Goal: Register for event/course

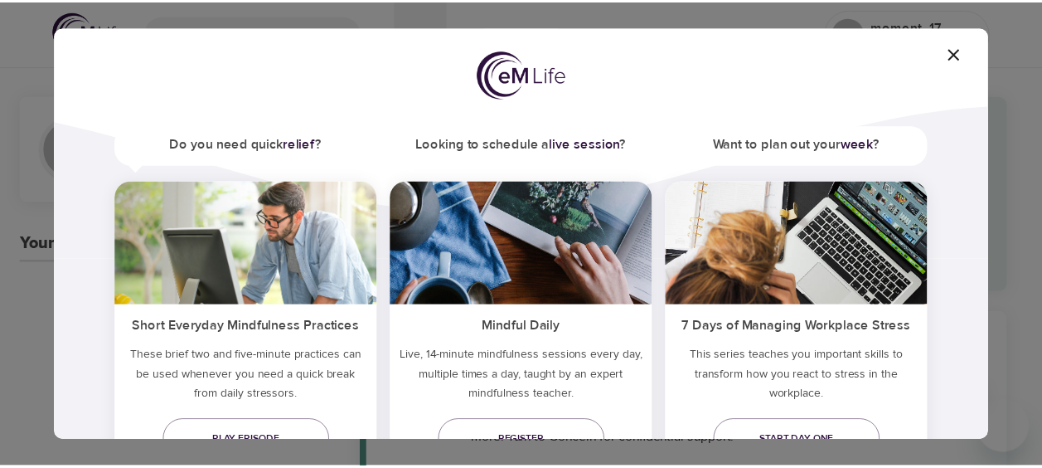
scroll to position [166, 0]
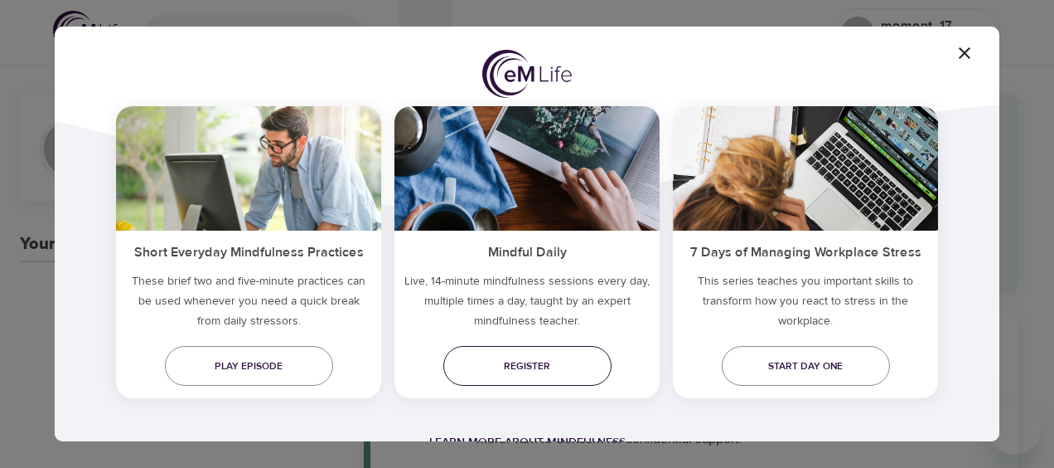
click at [529, 363] on span "Register" at bounding box center [528, 365] width 142 height 17
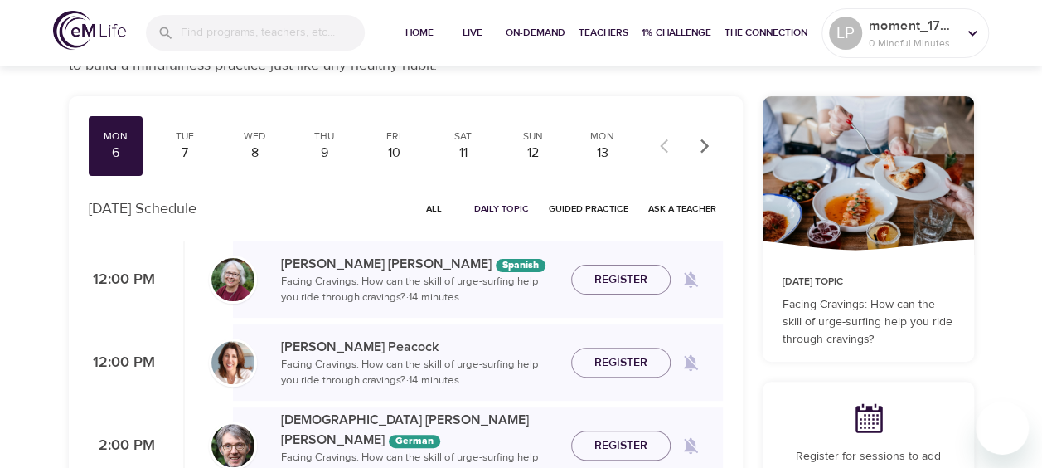
scroll to position [77, 0]
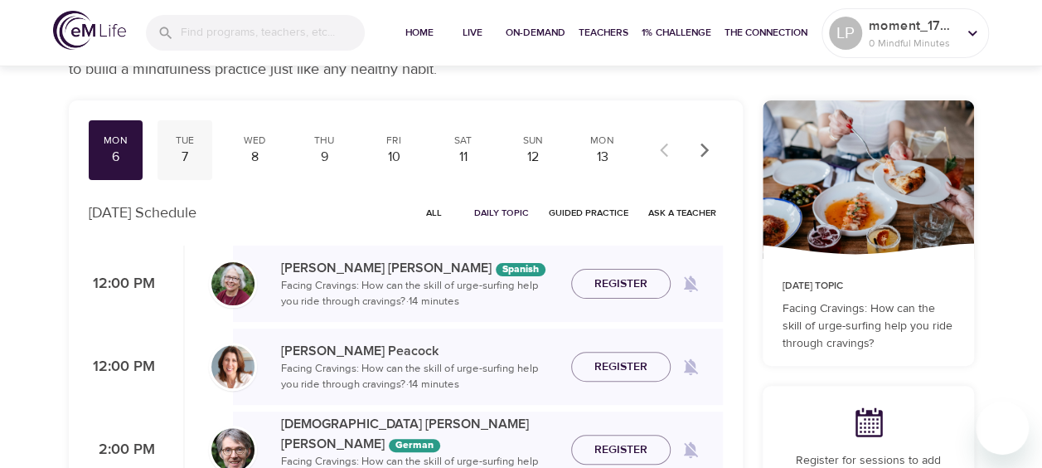
click at [191, 169] on div "Tue 7" at bounding box center [184, 150] width 55 height 60
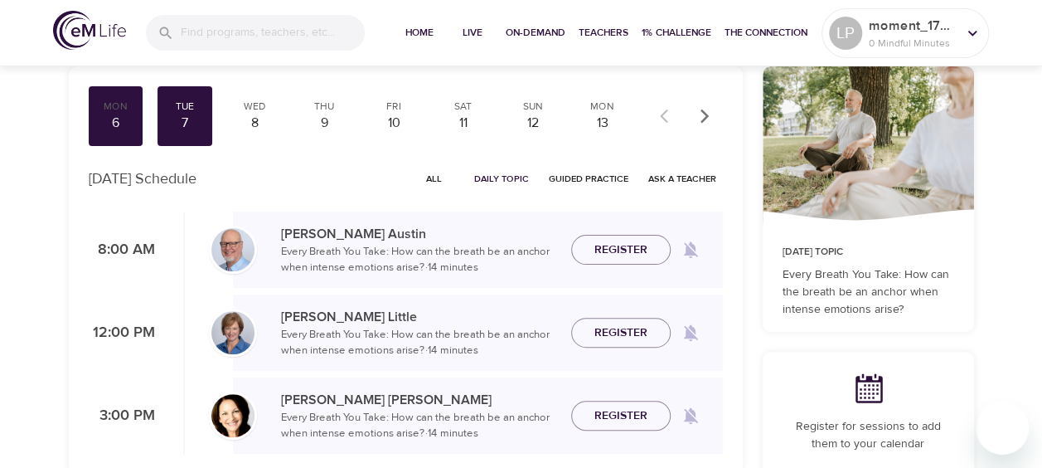
scroll to position [117, 0]
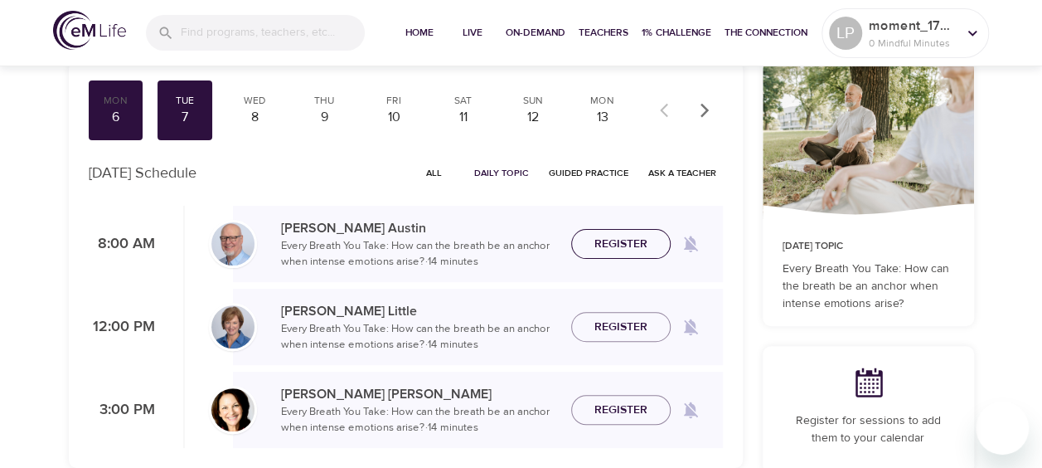
click at [602, 242] on span "Register" at bounding box center [620, 244] width 53 height 21
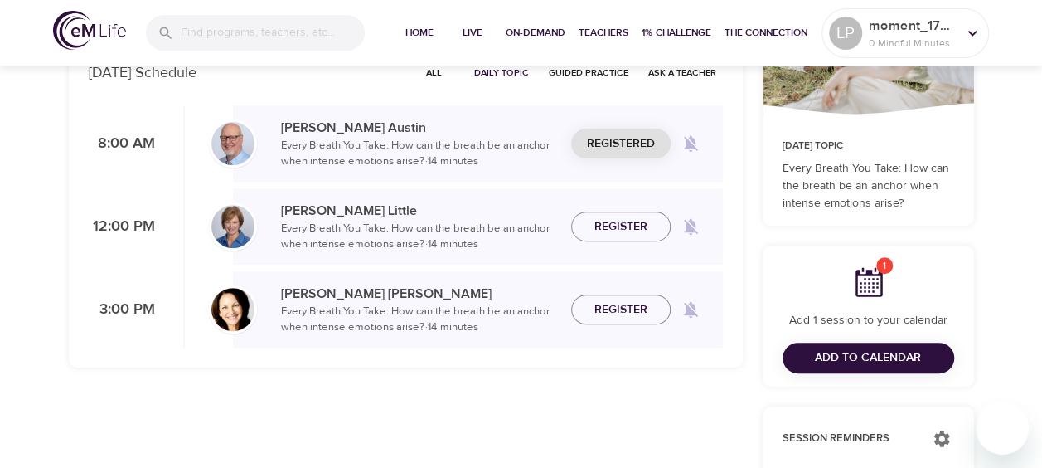
scroll to position [218, 0]
click at [918, 356] on span "Add to Calendar" at bounding box center [868, 356] width 106 height 21
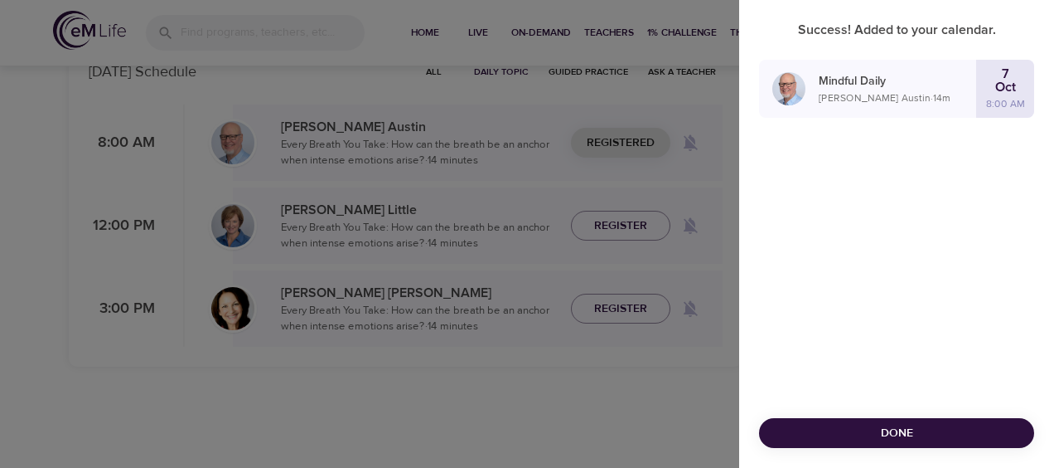
click at [894, 432] on span "Done" at bounding box center [897, 433] width 249 height 21
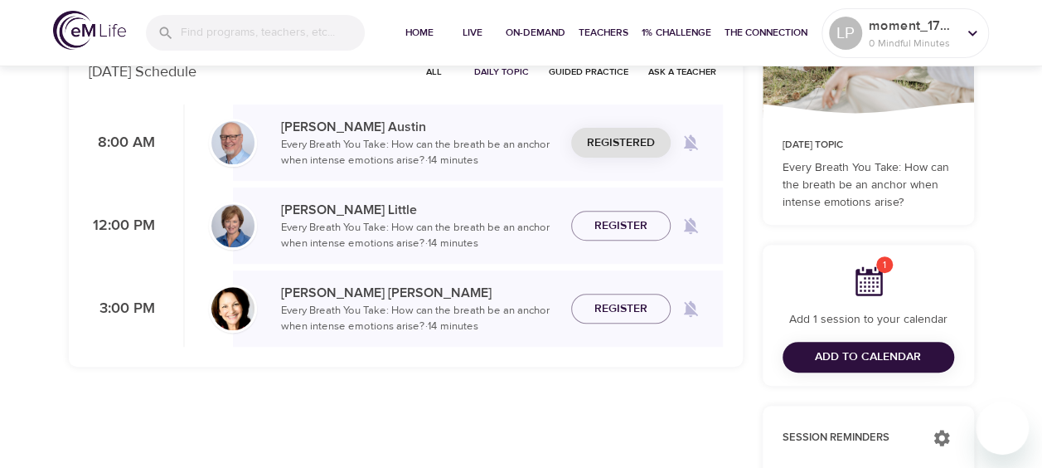
click at [849, 356] on span "Add to Calendar" at bounding box center [868, 356] width 106 height 21
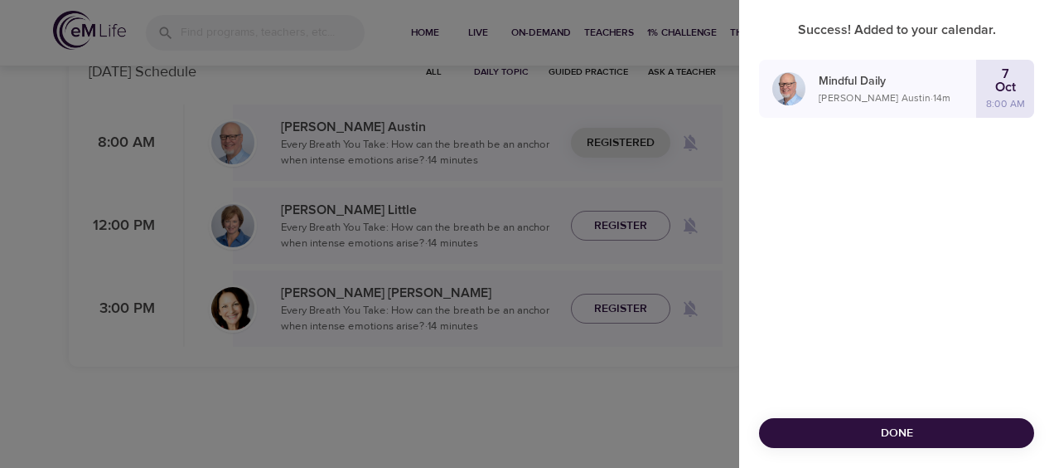
click at [889, 373] on div "Success! Added to your calendar. Mindful Daily Jim Austin · 14 m 7 Oct 8:00 AM …" at bounding box center [896, 234] width 315 height 468
drag, startPoint x: 822, startPoint y: 79, endPoint x: 1021, endPoint y: 99, distance: 200.0
click at [1021, 99] on div "Mindful Daily Jim Austin · 14 m 7 Oct 8:00 AM" at bounding box center [896, 89] width 275 height 58
copy div "Mindful Daily Jim Austin · 14 m 7 Oct 8:00 AM"
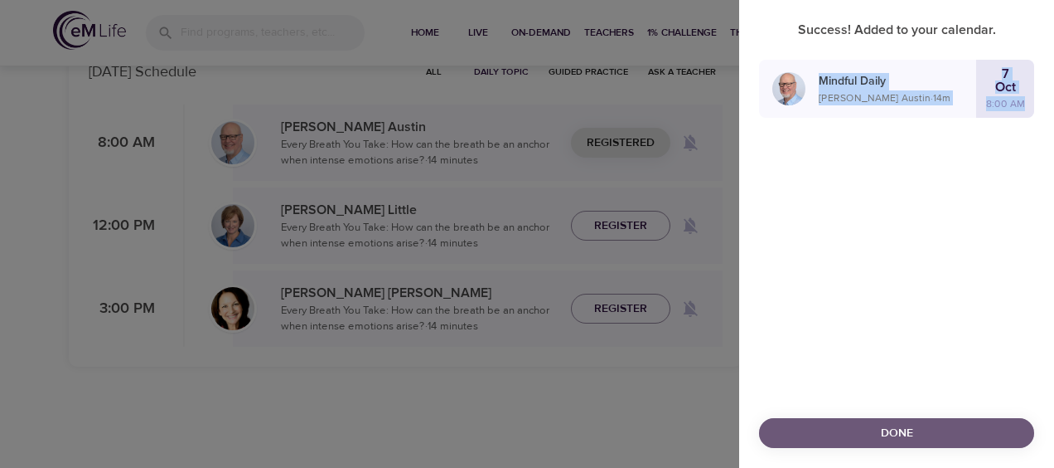
click at [904, 429] on span "Done" at bounding box center [897, 433] width 249 height 21
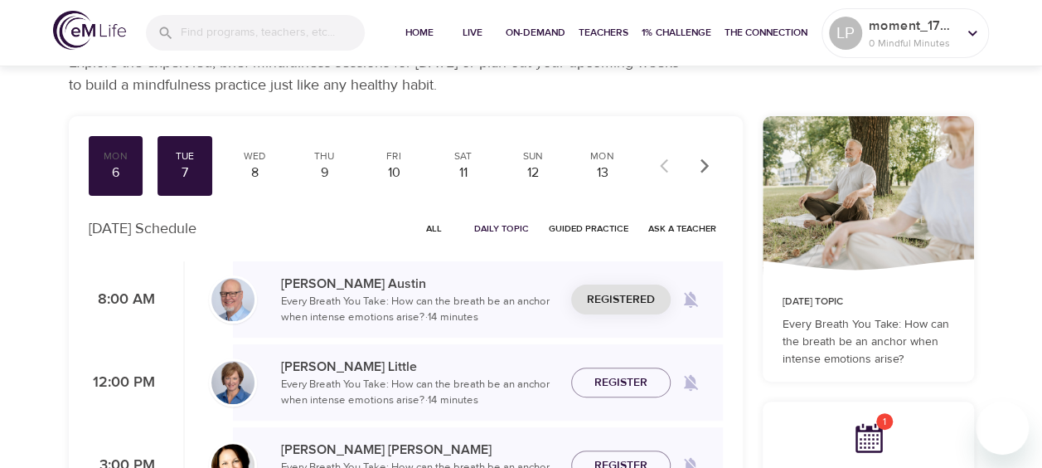
scroll to position [61, 0]
click at [259, 182] on div "Wed 8" at bounding box center [254, 167] width 55 height 60
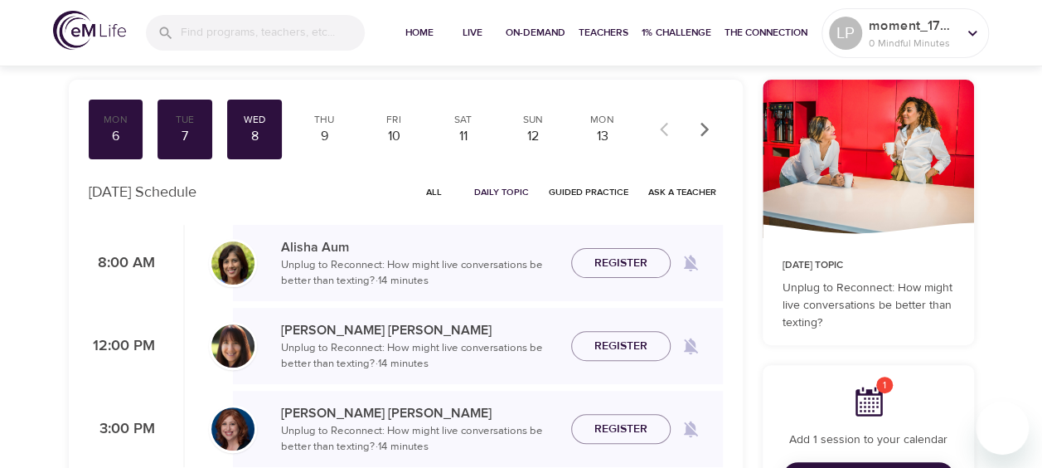
scroll to position [97, 0]
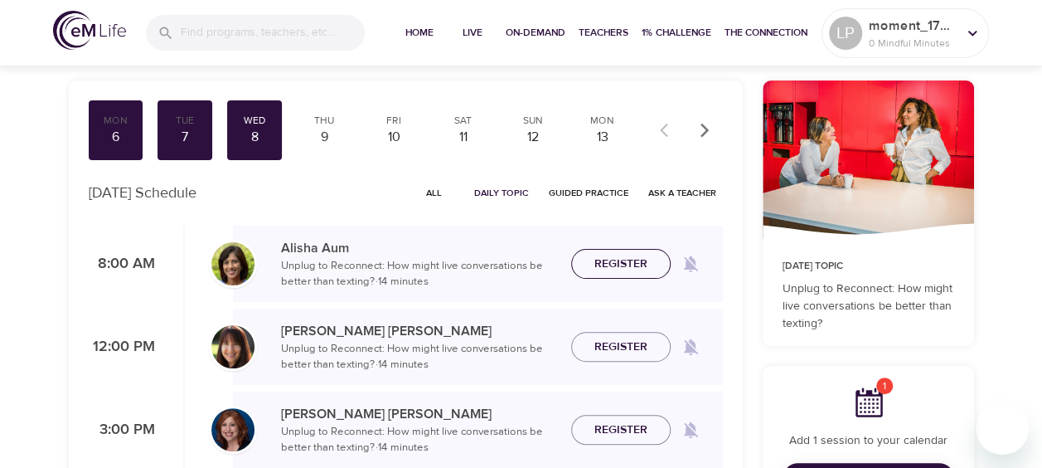
click at [627, 260] on span "Register" at bounding box center [620, 264] width 53 height 21
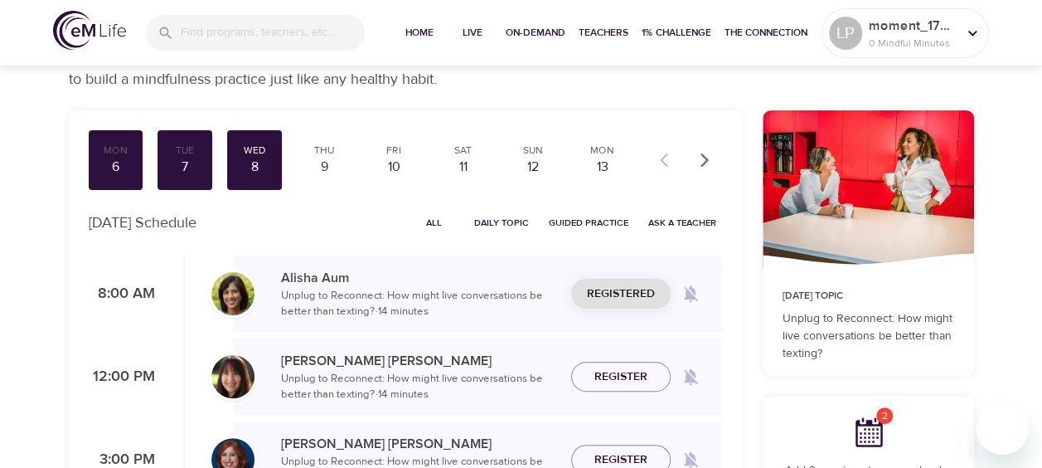
scroll to position [56, 0]
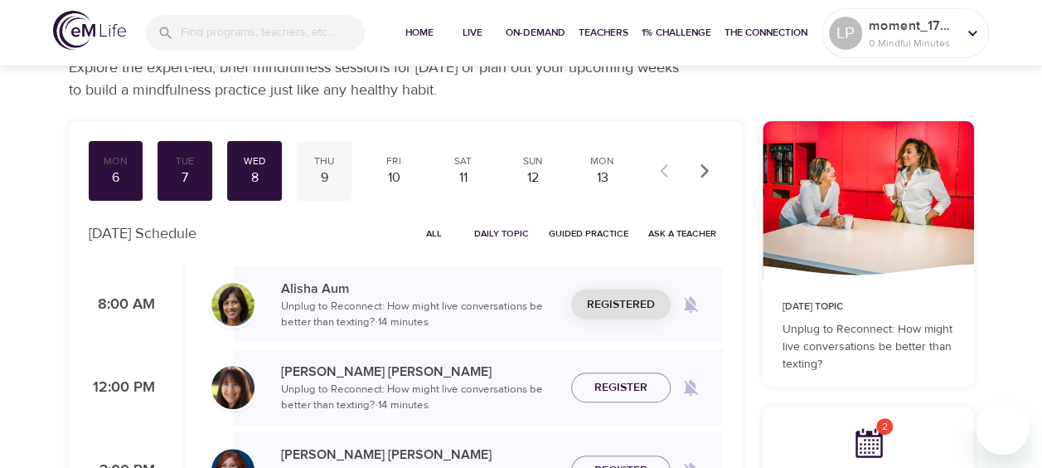
click at [322, 179] on div "9" at bounding box center [323, 177] width 41 height 19
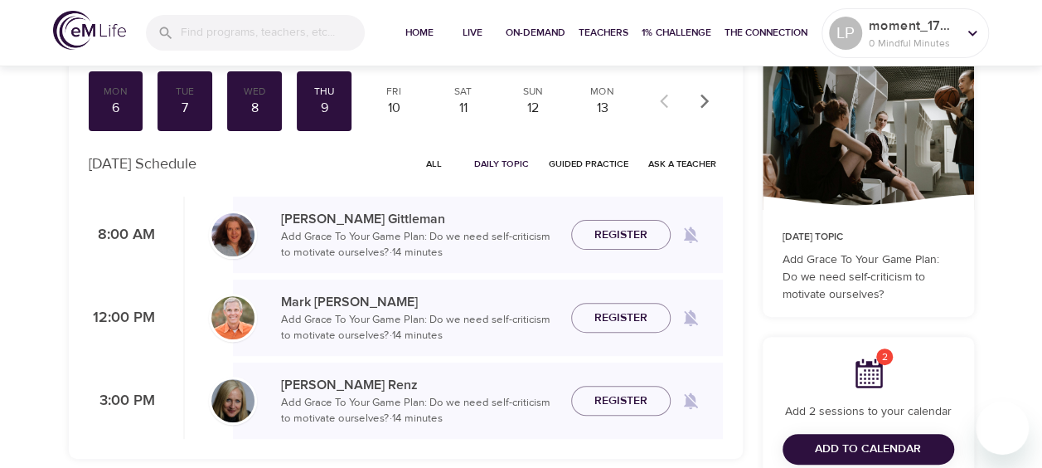
scroll to position [179, 0]
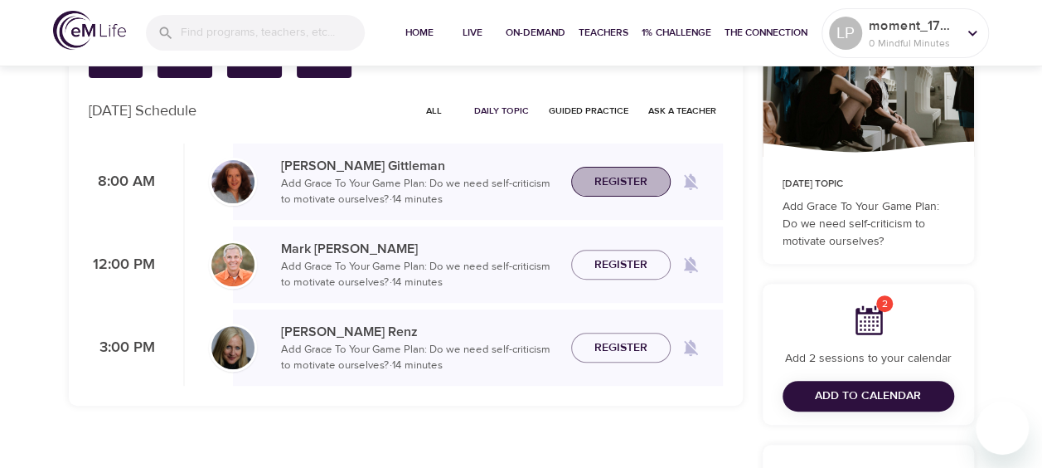
click at [608, 180] on span "Register" at bounding box center [620, 182] width 53 height 21
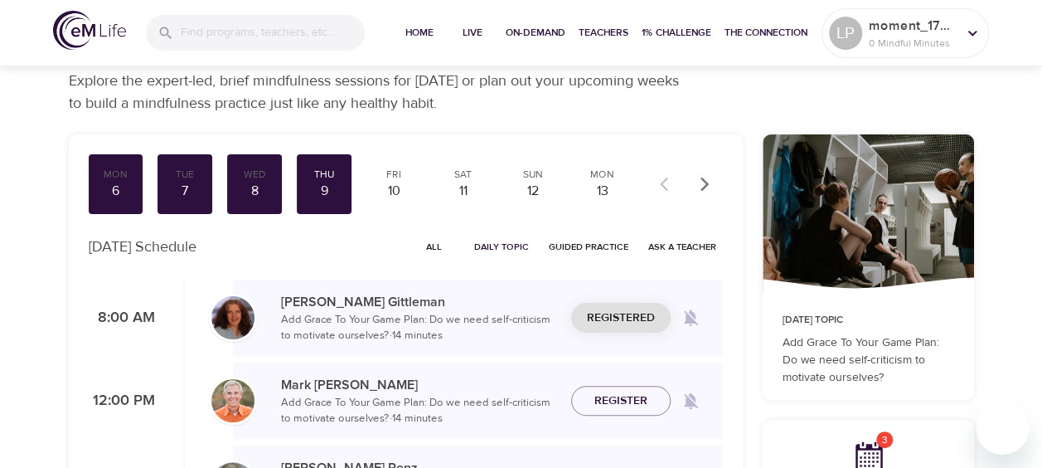
scroll to position [41, 0]
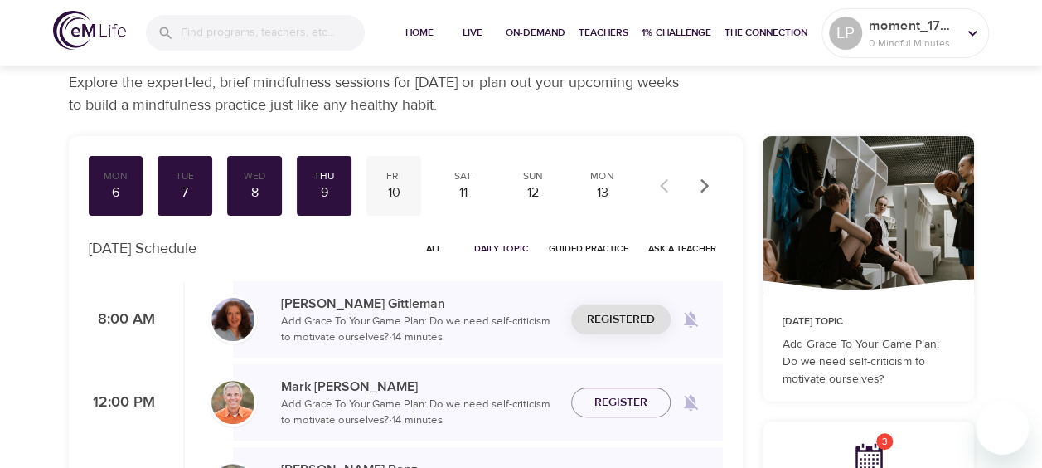
click at [391, 199] on div "10" at bounding box center [393, 192] width 41 height 19
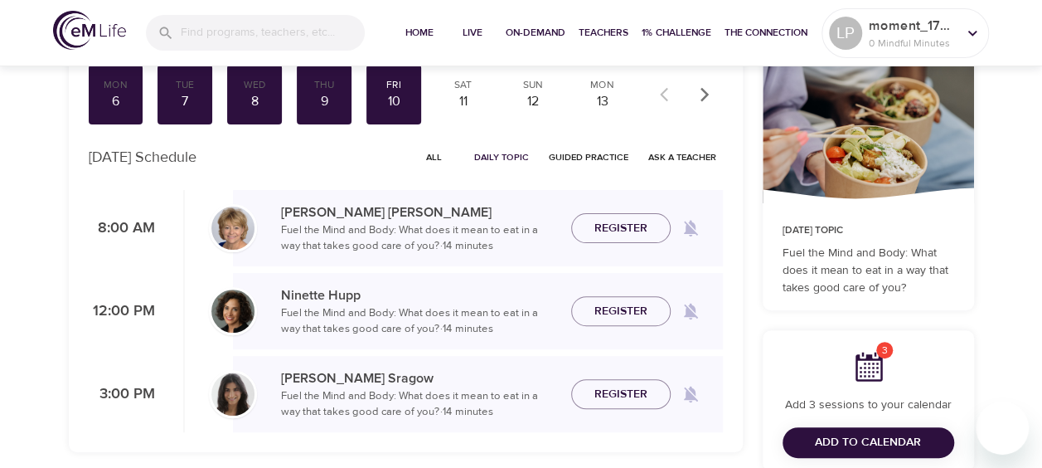
scroll to position [133, 0]
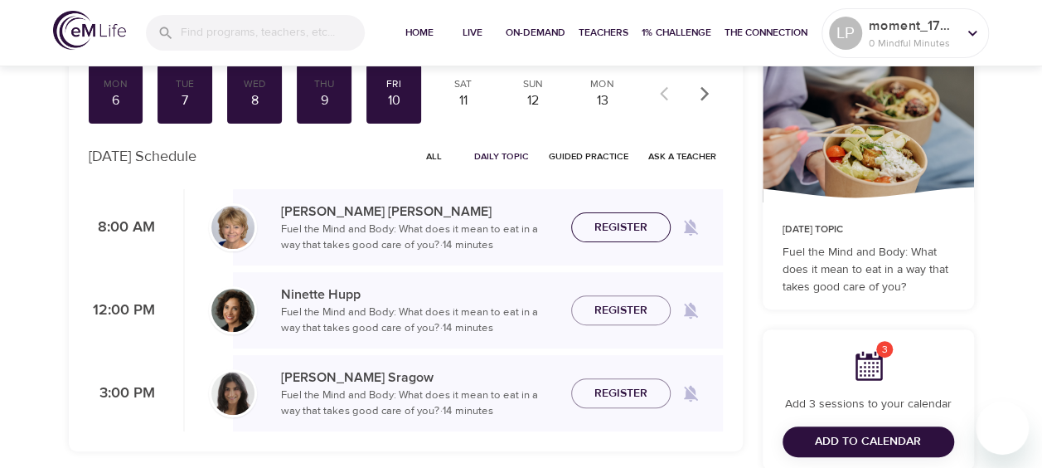
click at [608, 224] on span "Register" at bounding box center [620, 227] width 53 height 21
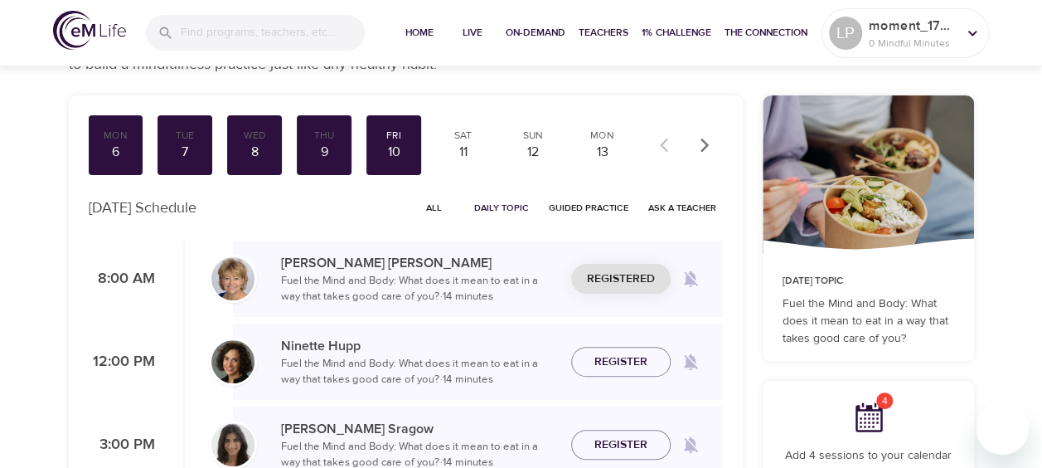
scroll to position [78, 0]
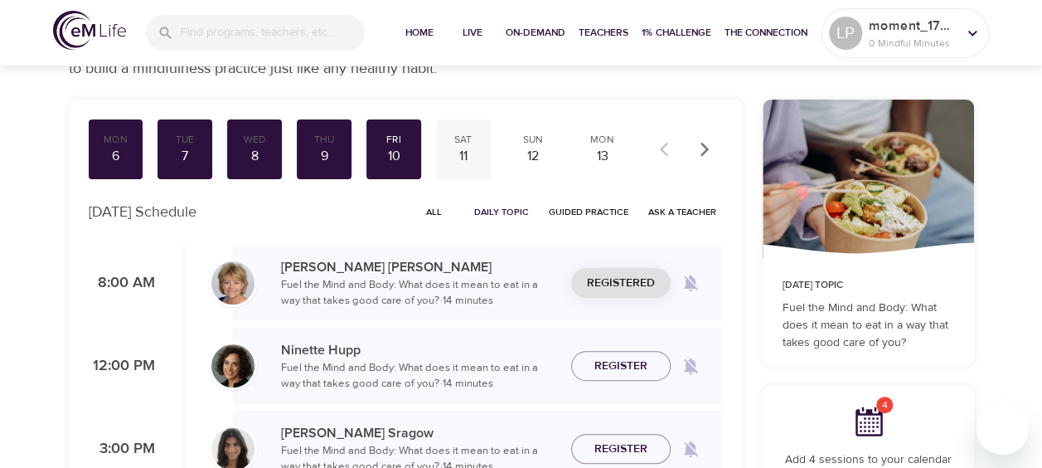
click at [466, 153] on div "11" at bounding box center [463, 156] width 41 height 19
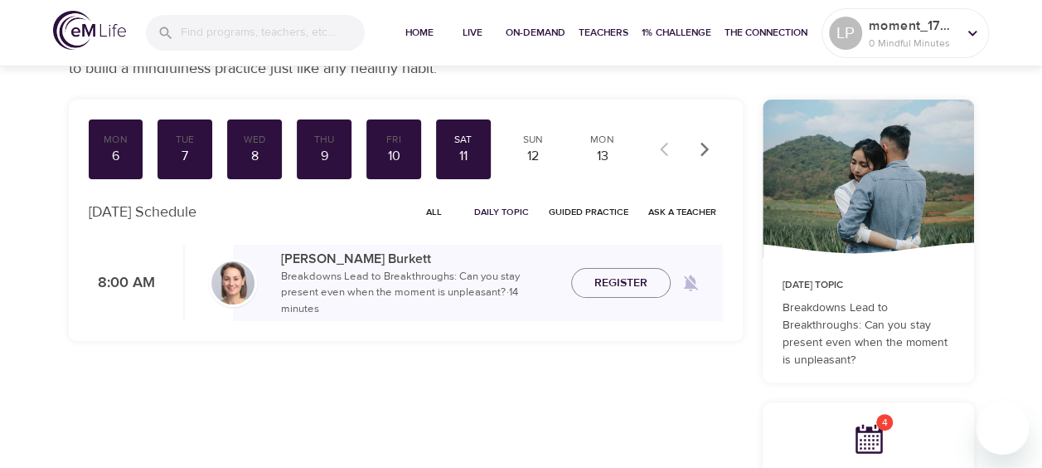
scroll to position [125, 0]
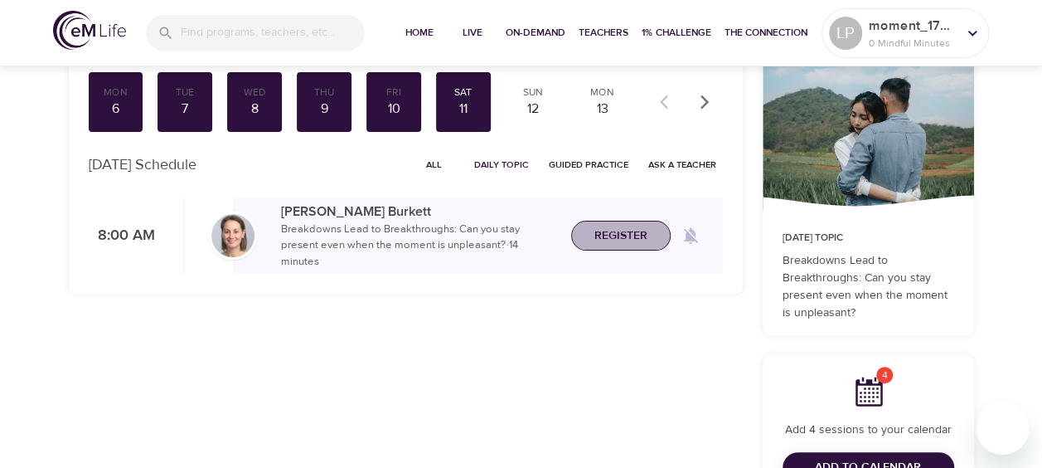
click at [613, 232] on span "Register" at bounding box center [620, 235] width 53 height 21
click at [531, 108] on div "12" at bounding box center [532, 108] width 41 height 19
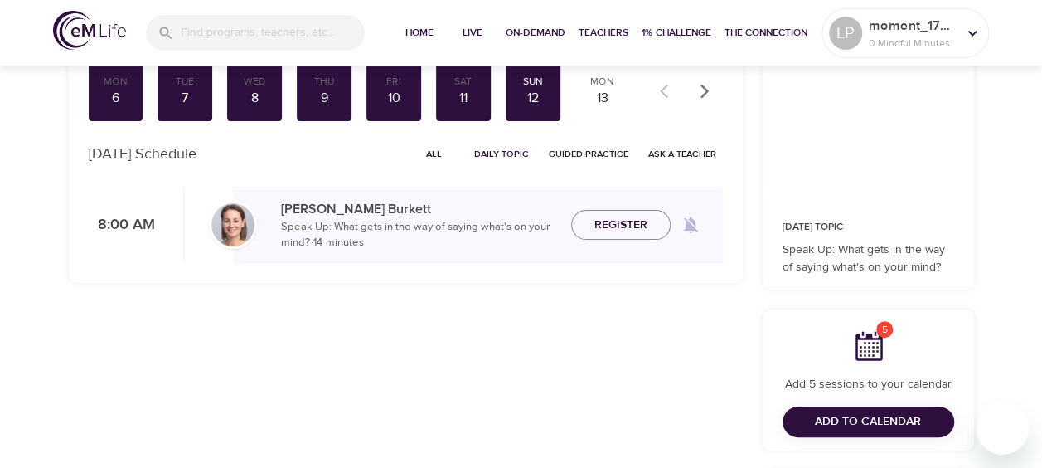
scroll to position [137, 0]
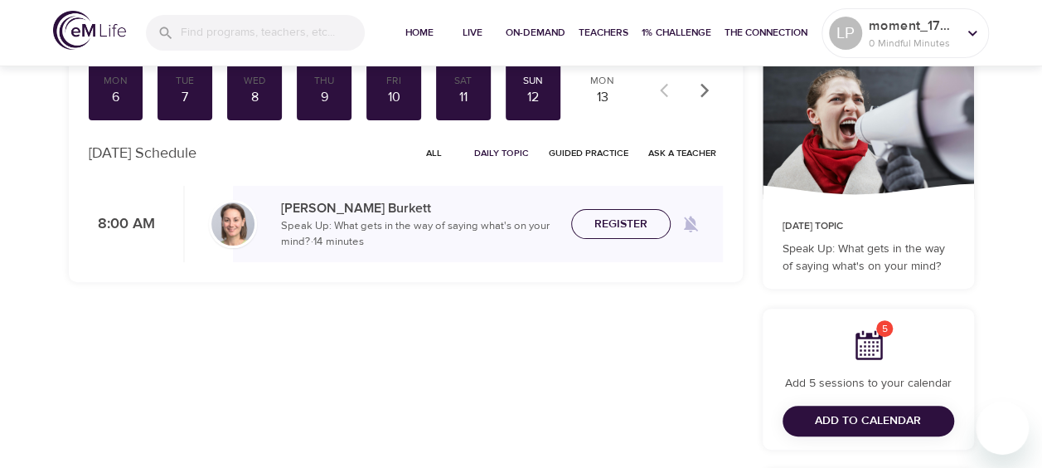
click at [620, 222] on span "Register" at bounding box center [620, 224] width 53 height 21
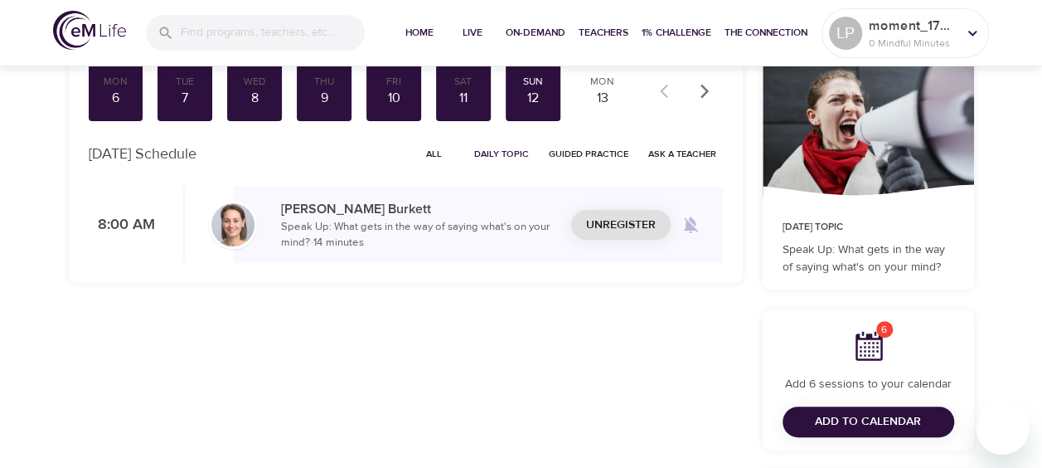
scroll to position [126, 0]
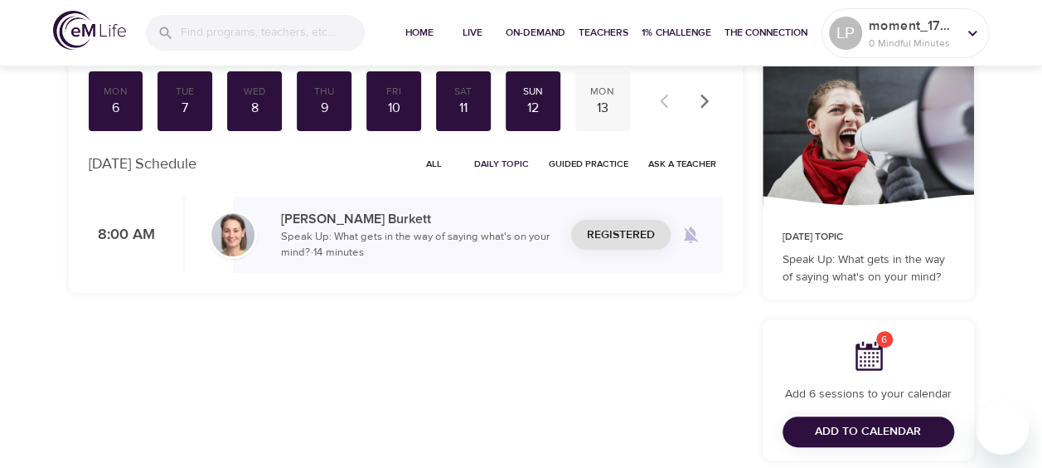
click at [599, 113] on div "13" at bounding box center [602, 108] width 41 height 19
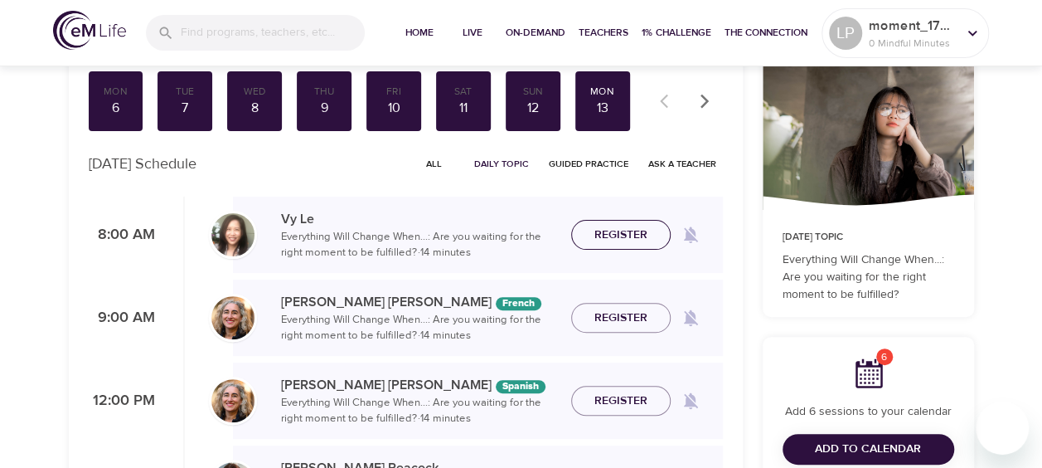
click at [612, 236] on span "Register" at bounding box center [620, 235] width 53 height 21
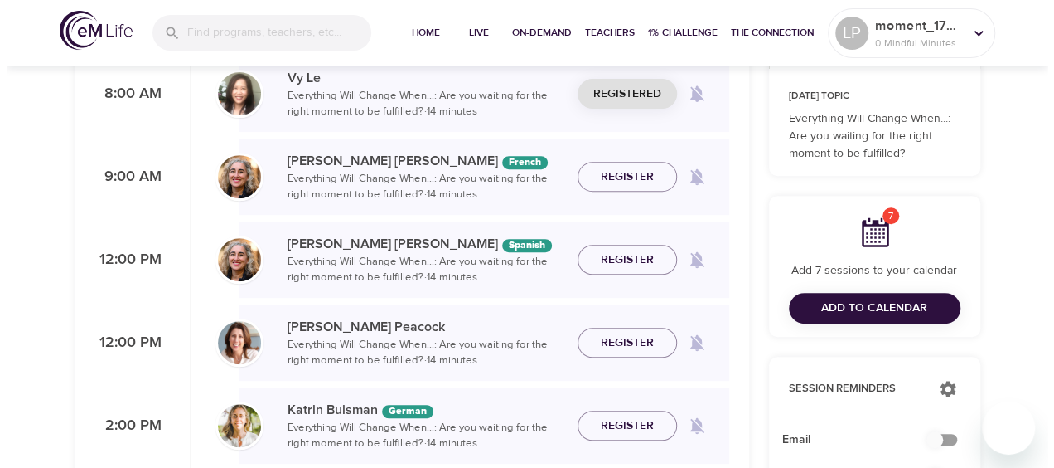
scroll to position [268, 0]
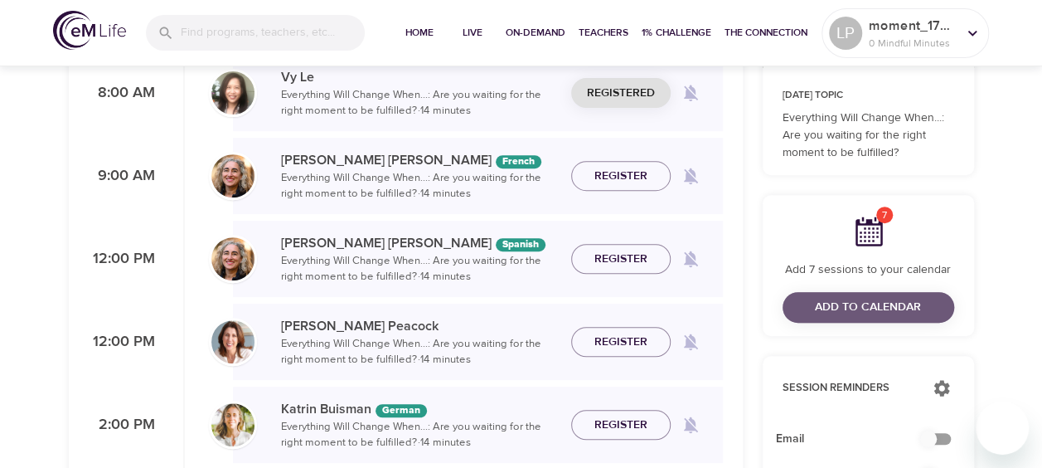
click at [836, 302] on span "Add to Calendar" at bounding box center [868, 307] width 106 height 21
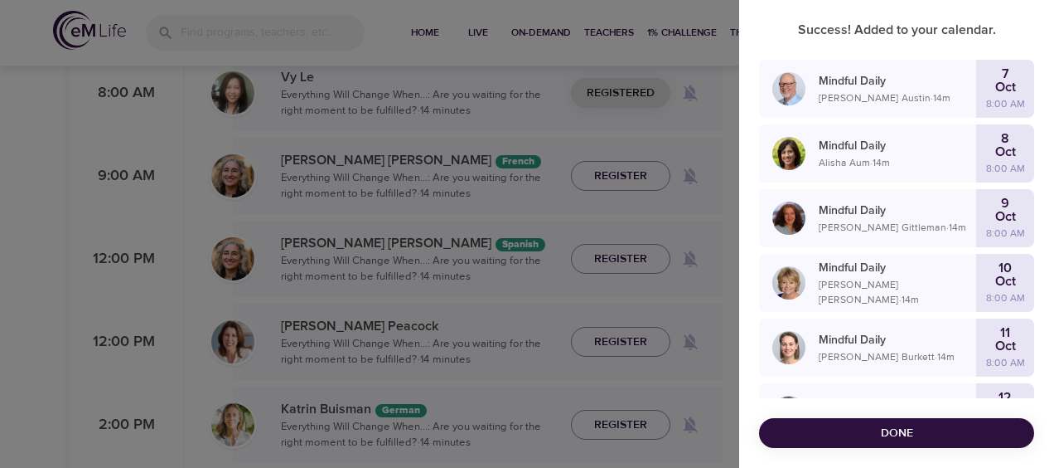
click at [1017, 22] on p "Success! Added to your calendar." at bounding box center [896, 30] width 275 height 20
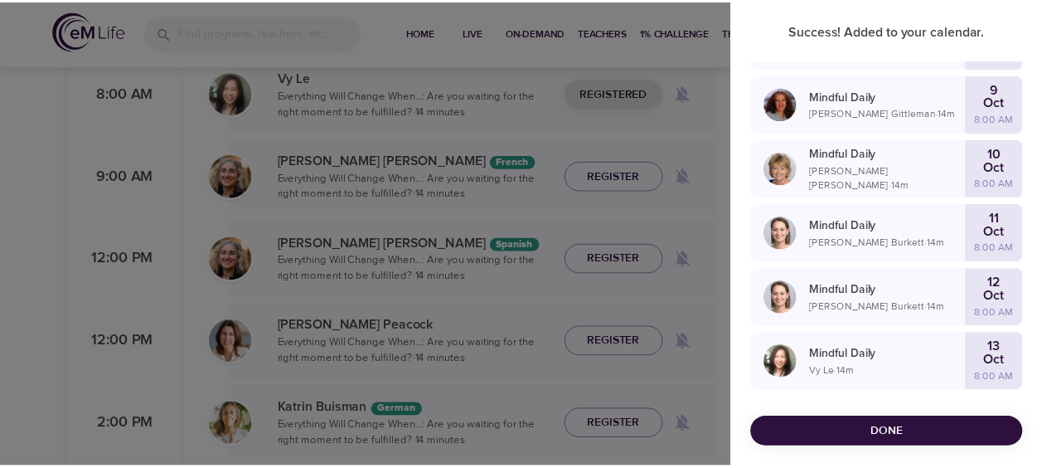
scroll to position [0, 0]
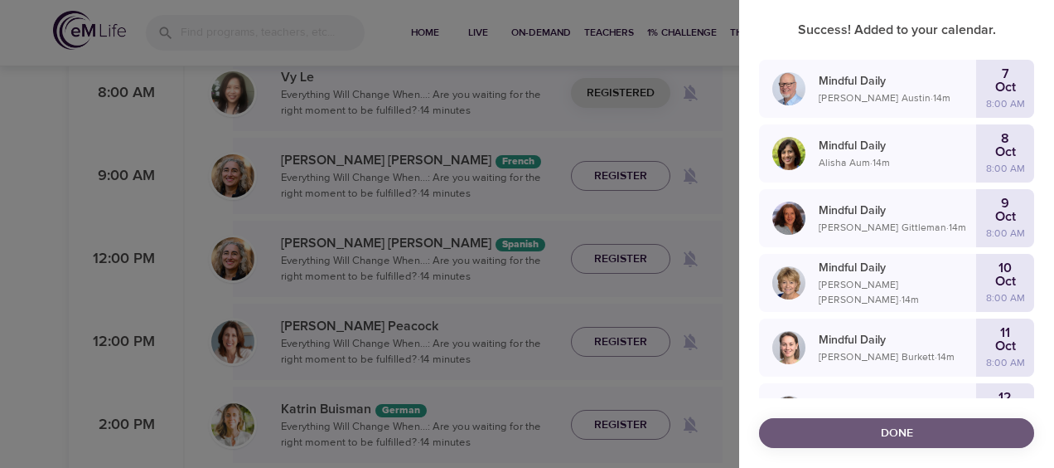
click at [884, 434] on span "Done" at bounding box center [897, 433] width 249 height 21
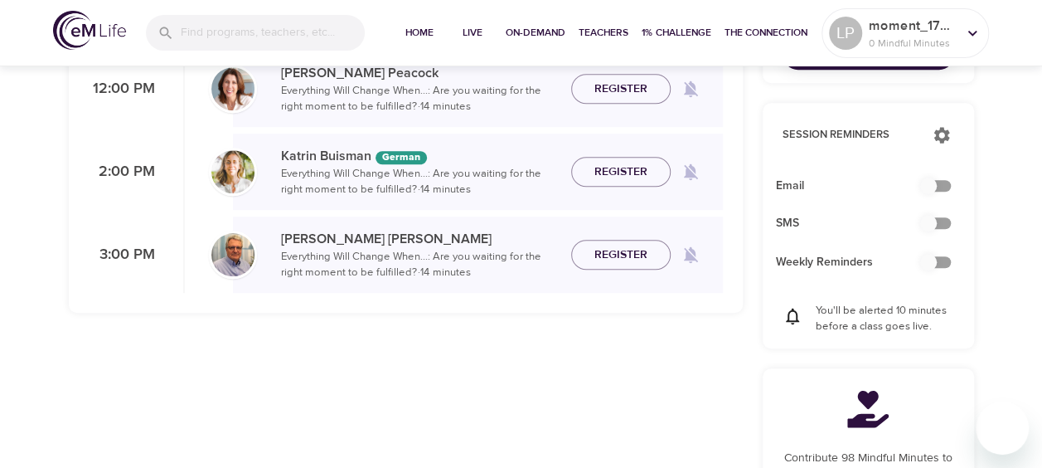
scroll to position [492, 0]
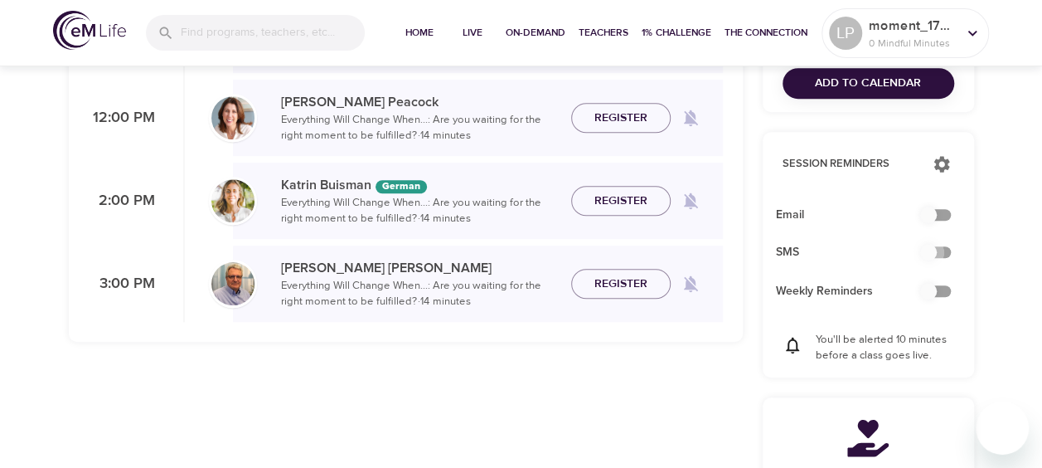
click at [928, 254] on input "checkbox" at bounding box center [928, 251] width 94 height 31
checkbox input "false"
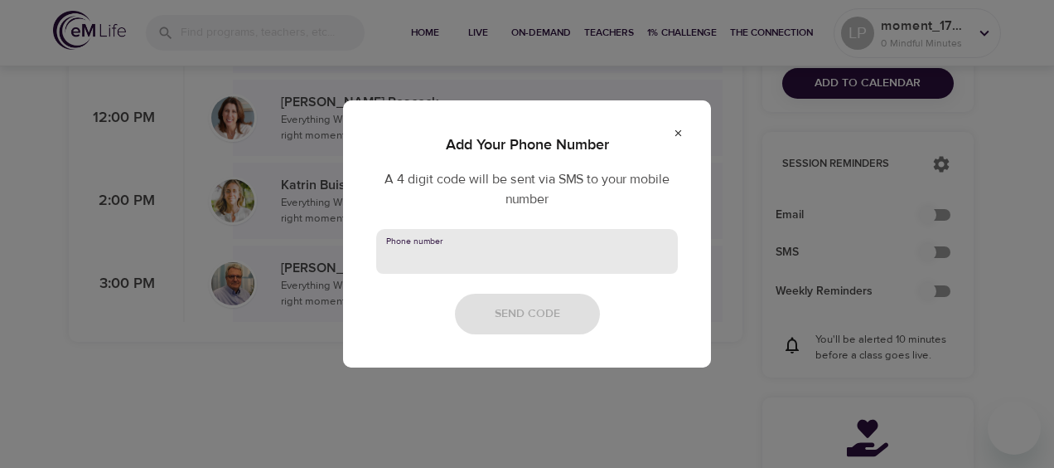
click at [446, 252] on input "text" at bounding box center [527, 251] width 302 height 45
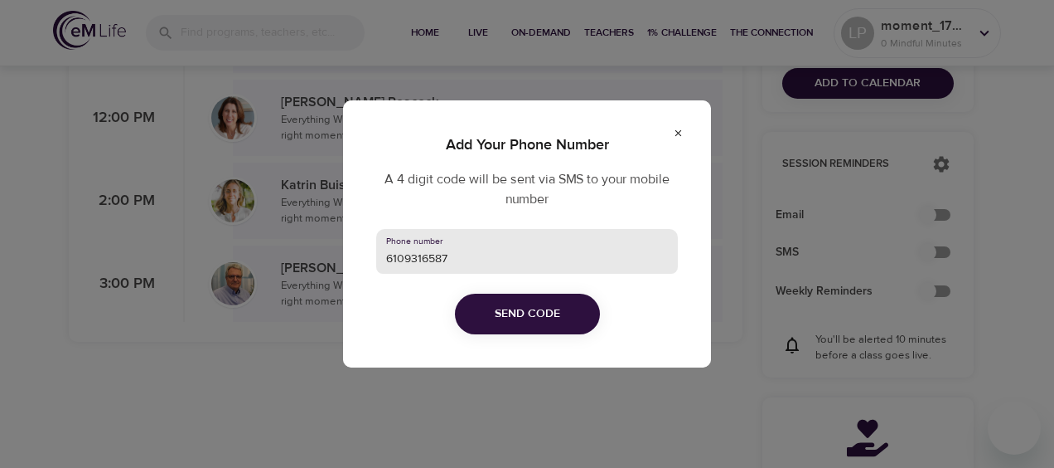
type input "6109316587"
click at [517, 320] on span "Send Code" at bounding box center [527, 313] width 65 height 21
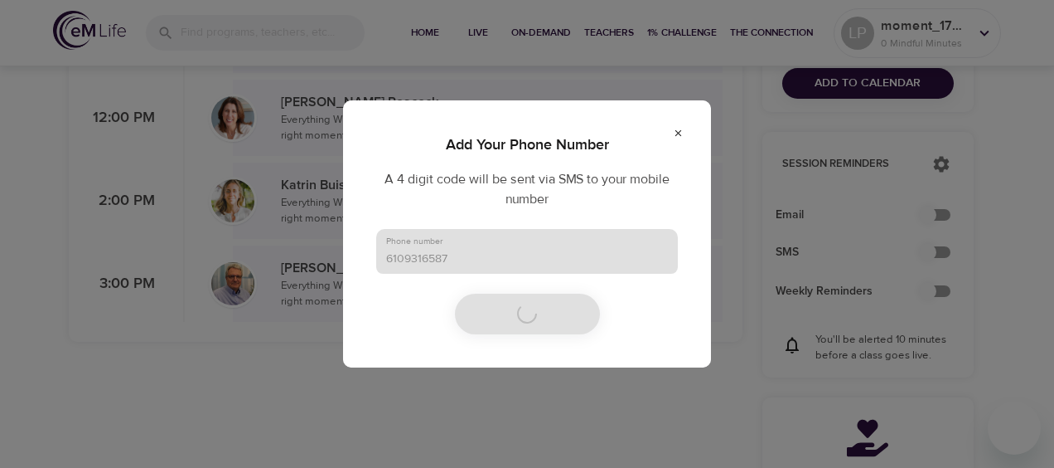
checkbox input "true"
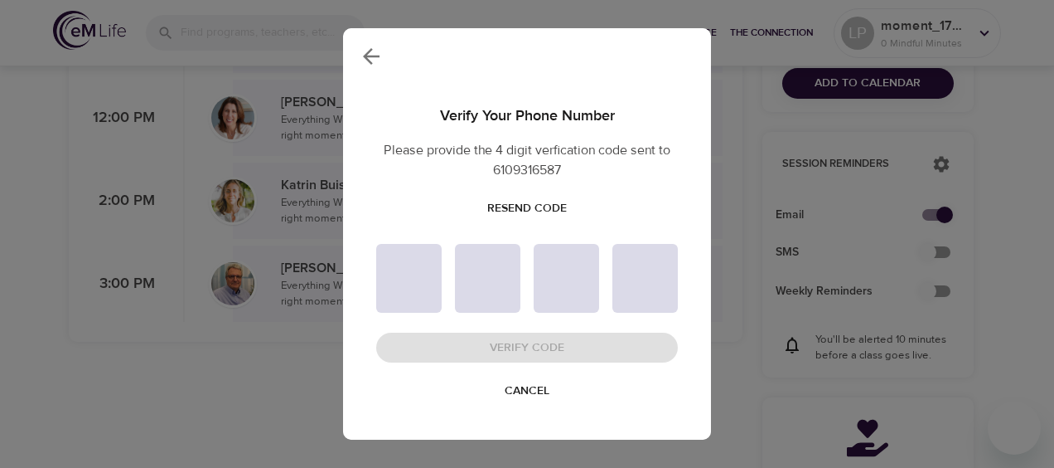
click at [517, 207] on span "Resend Code" at bounding box center [527, 208] width 80 height 21
click at [370, 58] on icon "button" at bounding box center [371, 56] width 25 height 25
click at [537, 390] on span "Cancel" at bounding box center [527, 390] width 45 height 21
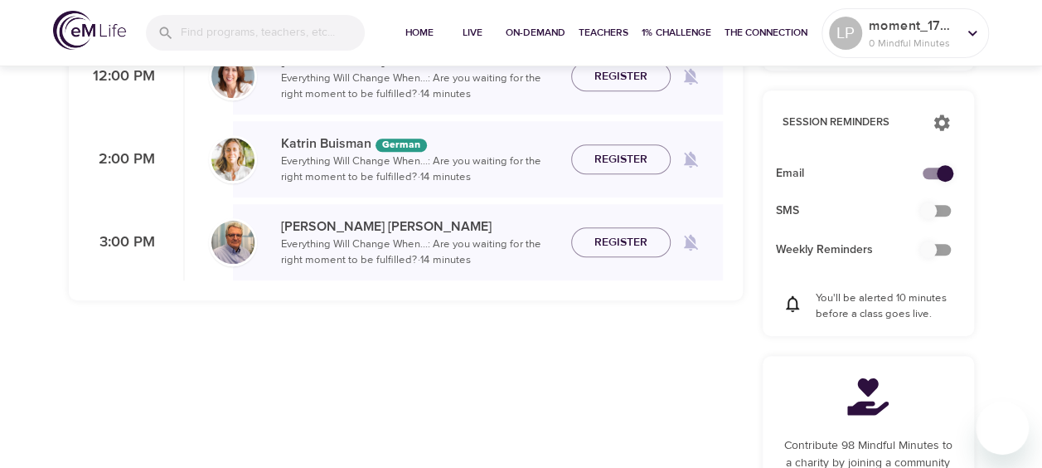
scroll to position [540, 0]
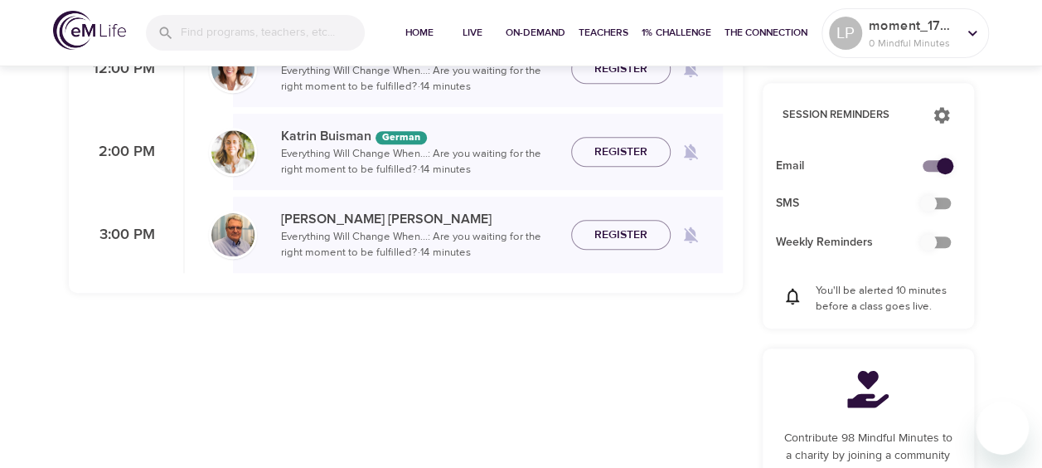
click at [922, 245] on input "checkbox" at bounding box center [928, 241] width 94 height 31
click at [930, 245] on input "checkbox" at bounding box center [928, 241] width 94 height 31
checkbox input "false"
click at [933, 204] on input "checkbox" at bounding box center [928, 202] width 94 height 31
checkbox input "true"
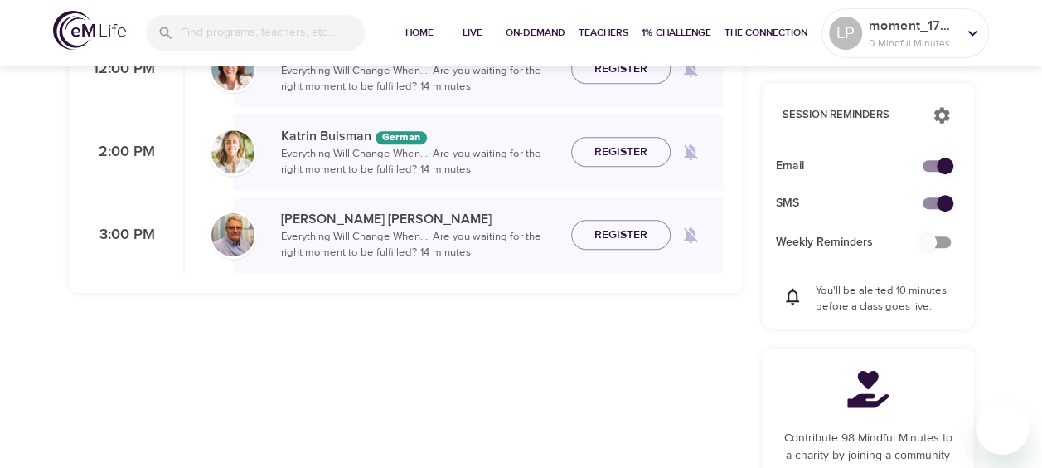
click at [923, 242] on input "checkbox" at bounding box center [928, 241] width 94 height 31
click at [932, 242] on input "checkbox" at bounding box center [928, 241] width 94 height 31
click at [928, 240] on input "checkbox" at bounding box center [928, 241] width 94 height 31
checkbox input "false"
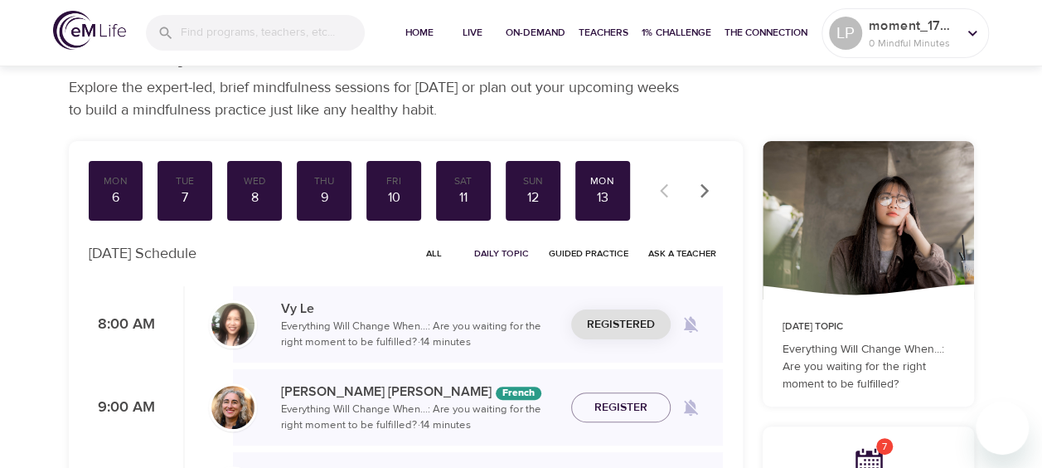
scroll to position [0, 0]
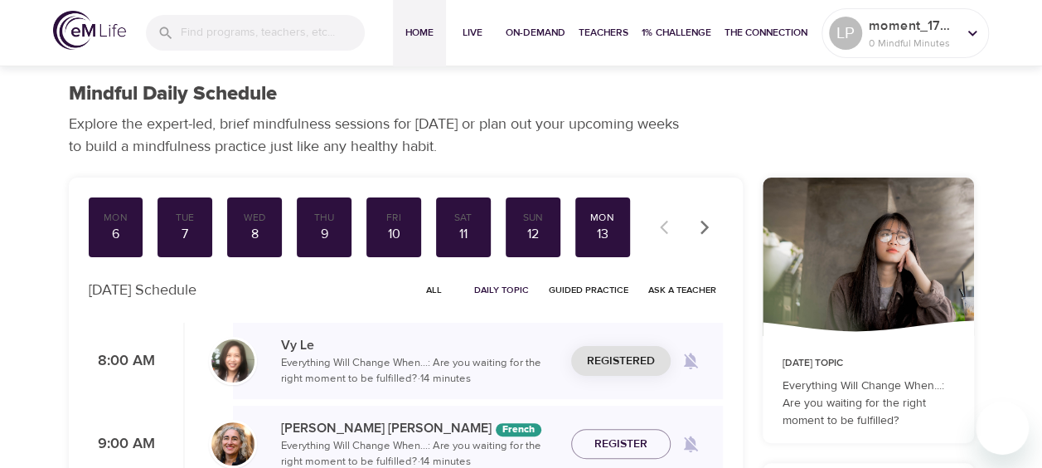
click at [422, 25] on span "Home" at bounding box center [420, 32] width 40 height 17
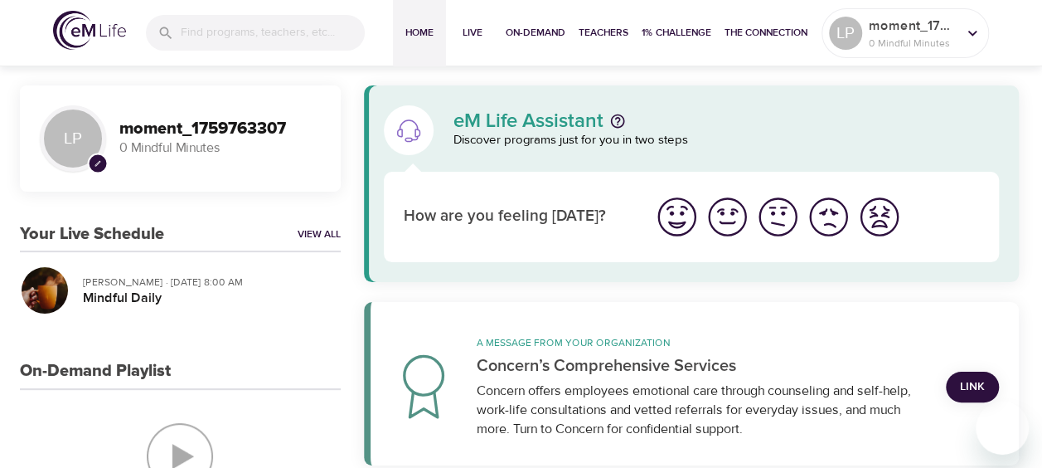
scroll to position [9, 0]
click at [729, 219] on img "I'm feeling good" at bounding box center [728, 218] width 46 height 46
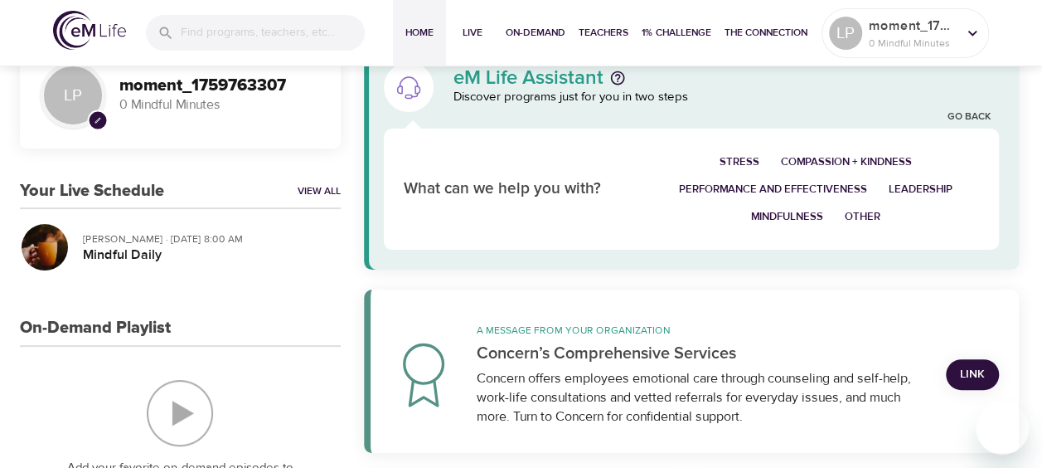
scroll to position [54, 0]
click at [743, 158] on span "Stress" at bounding box center [739, 161] width 40 height 19
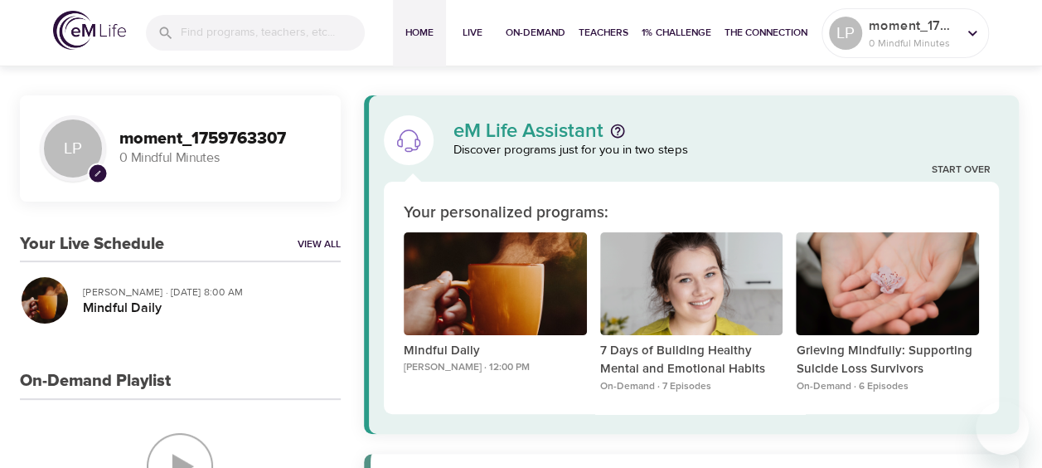
scroll to position [0, 0]
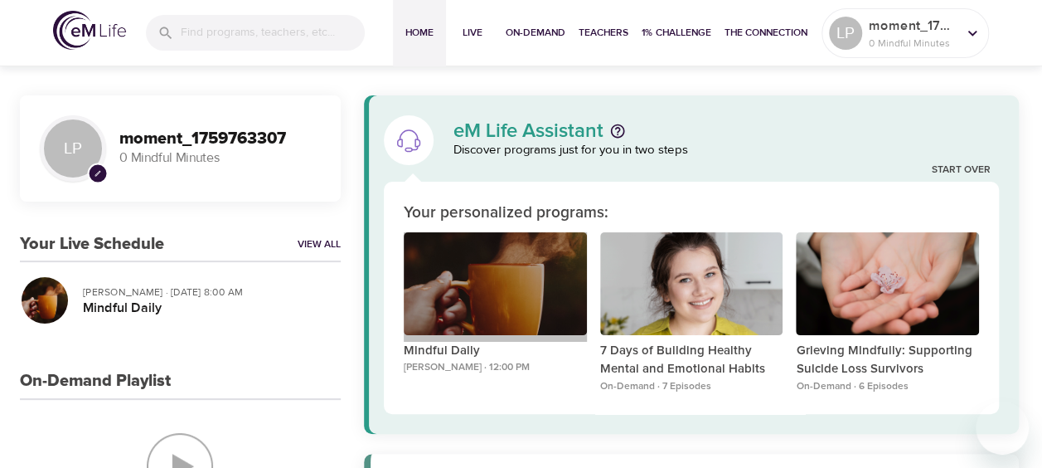
click at [554, 262] on div "Mindful Daily" at bounding box center [495, 283] width 183 height 103
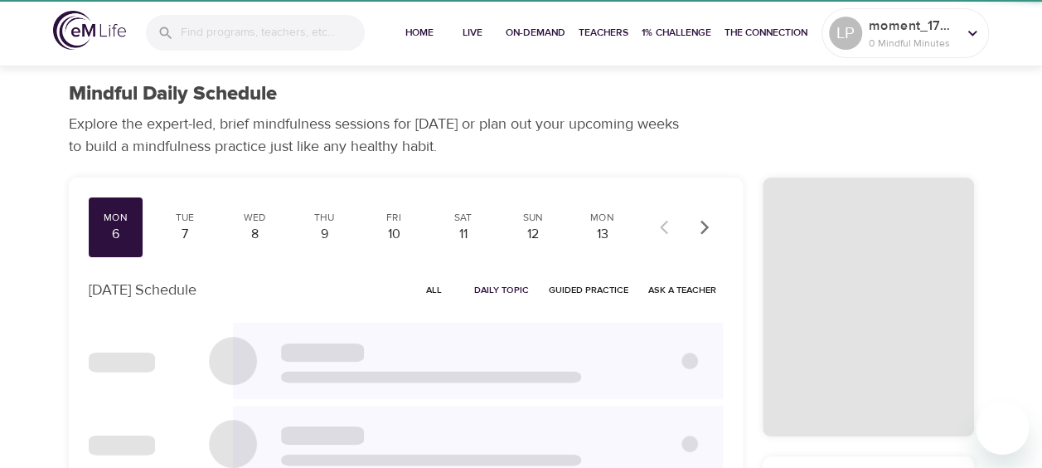
checkbox input "true"
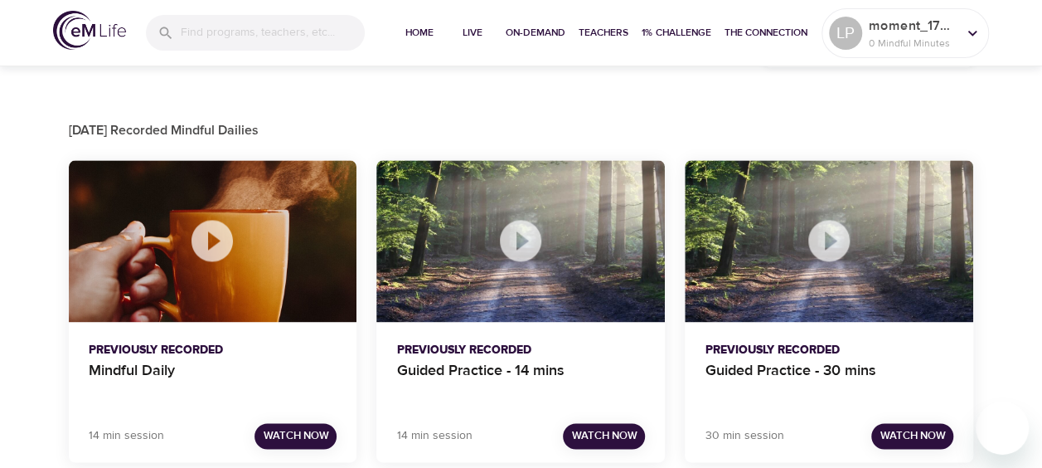
scroll to position [1023, 0]
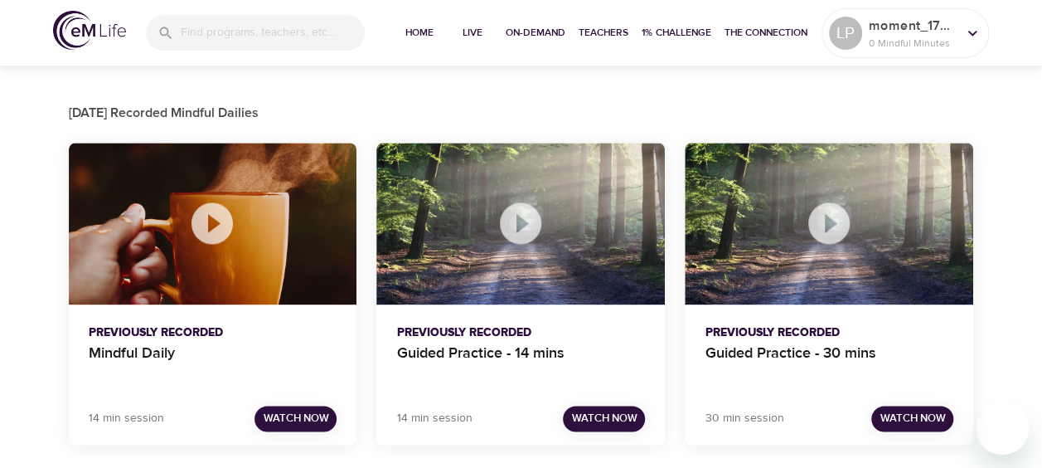
click at [209, 219] on icon at bounding box center [212, 223] width 50 height 50
click at [293, 419] on span "Watch Now" at bounding box center [295, 418] width 65 height 19
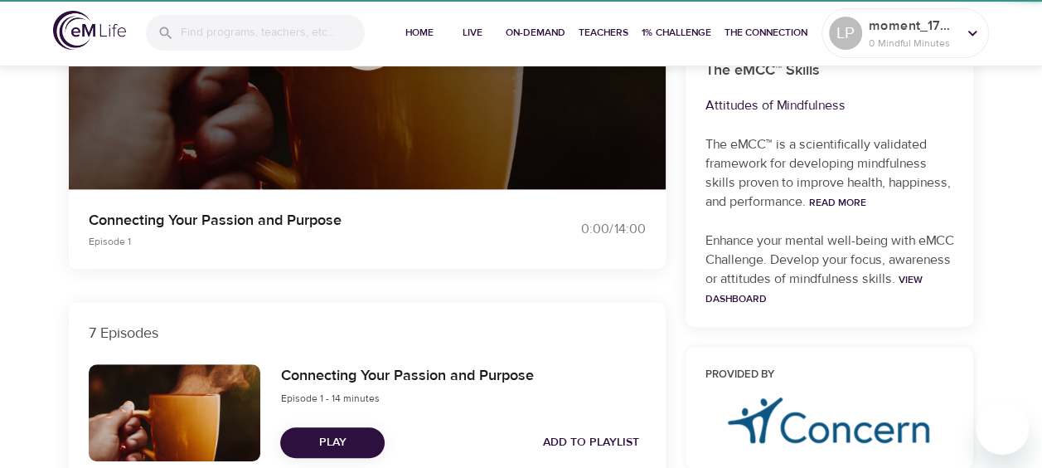
scroll to position [1023, 0]
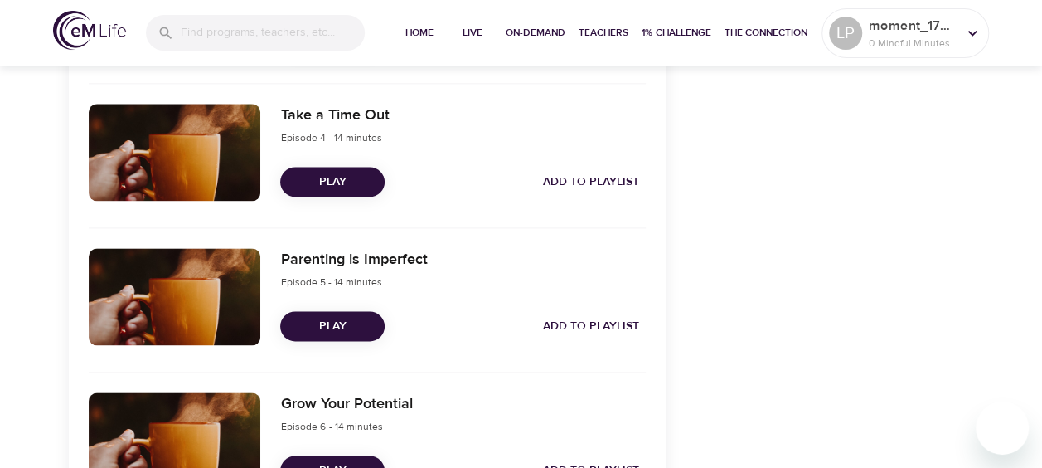
click at [346, 182] on span "Play" at bounding box center [332, 182] width 78 height 21
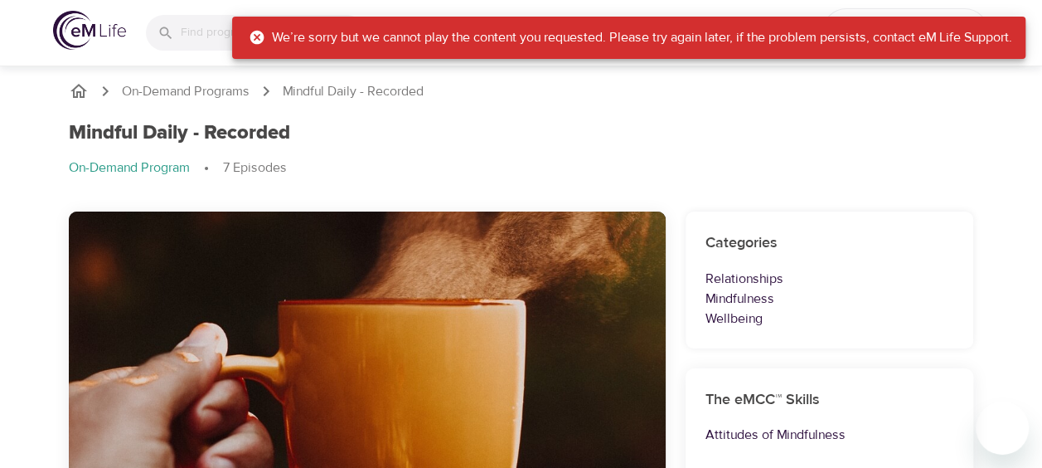
scroll to position [0, 0]
